Goal: Check status: Check status

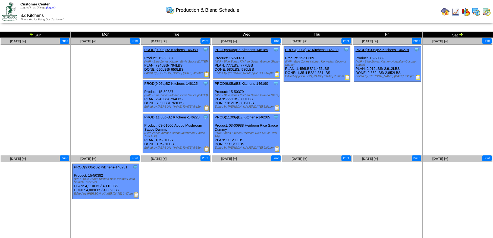
click at [456, 12] on img at bounding box center [455, 11] width 9 height 9
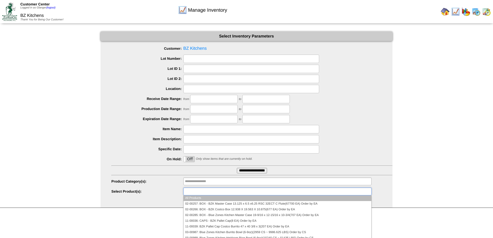
drag, startPoint x: 213, startPoint y: 191, endPoint x: 217, endPoint y: 192, distance: 4.3
click at [213, 191] on input "text" at bounding box center [202, 191] width 35 height 7
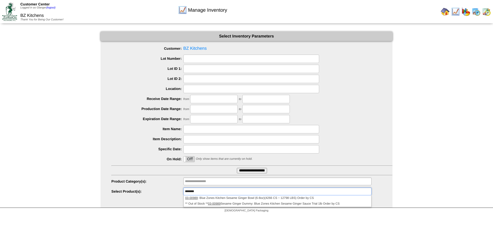
type input "**********"
click at [472, 9] on img at bounding box center [476, 11] width 9 height 9
click at [464, 12] on img at bounding box center [465, 11] width 9 height 9
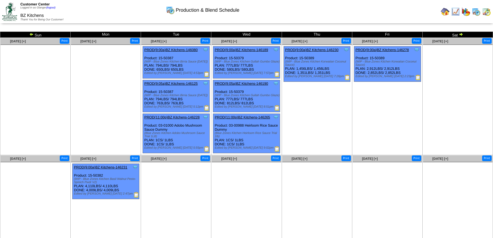
click at [462, 34] on img at bounding box center [461, 34] width 4 height 4
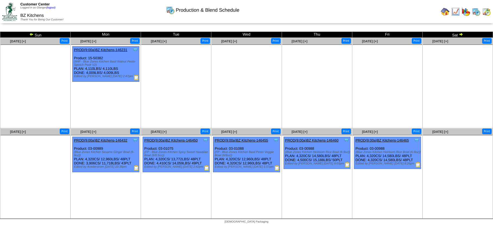
click at [461, 34] on img at bounding box center [461, 34] width 4 height 4
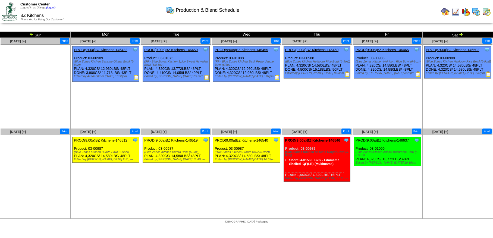
click at [461, 34] on img at bounding box center [461, 34] width 4 height 4
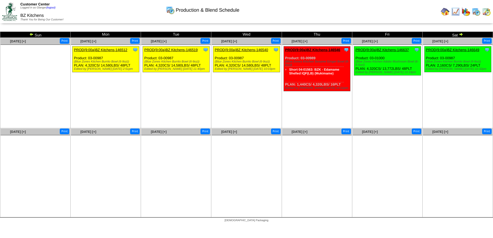
click at [31, 34] on img at bounding box center [31, 34] width 4 height 4
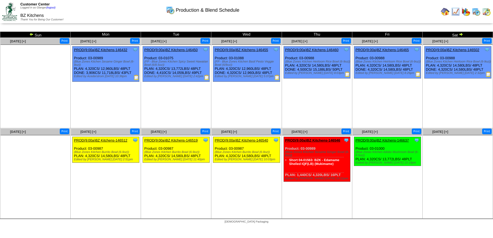
click at [31, 34] on img at bounding box center [31, 34] width 4 height 4
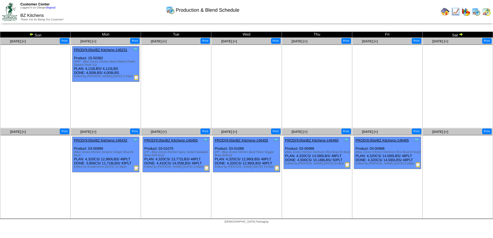
click at [462, 34] on img at bounding box center [461, 34] width 4 height 4
